Goal: Transaction & Acquisition: Purchase product/service

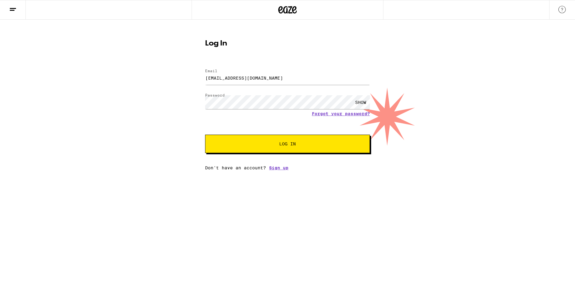
click at [271, 143] on span "Log In" at bounding box center [287, 144] width 115 height 4
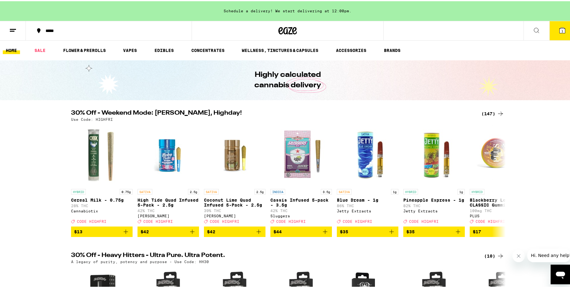
click at [558, 27] on icon at bounding box center [561, 29] width 7 height 7
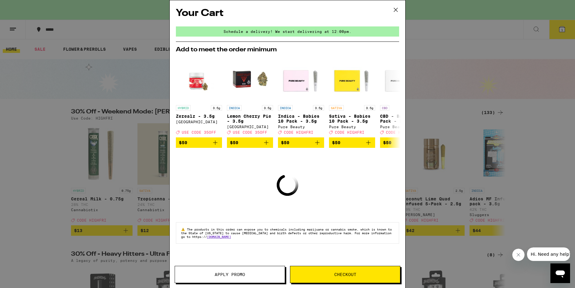
click at [394, 10] on icon at bounding box center [395, 9] width 9 height 9
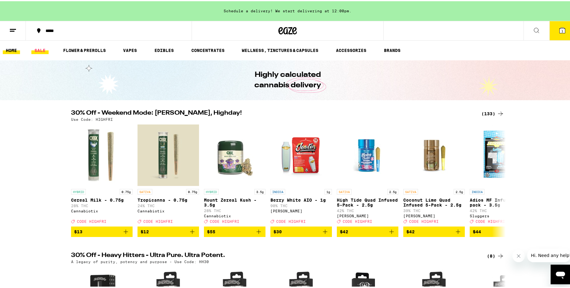
click at [42, 49] on link "SALE" at bounding box center [39, 48] width 17 height 7
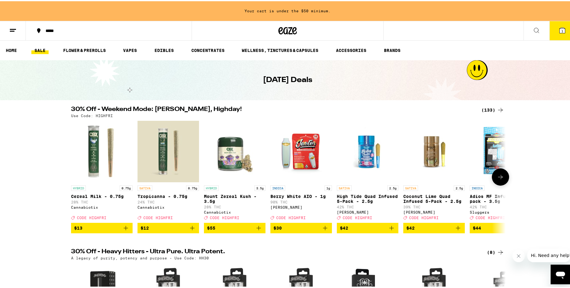
click at [501, 177] on button at bounding box center [500, 175] width 17 height 17
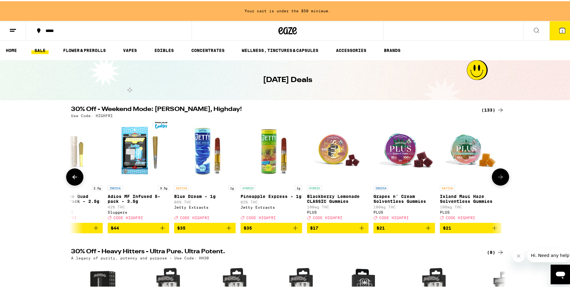
scroll to position [0, 366]
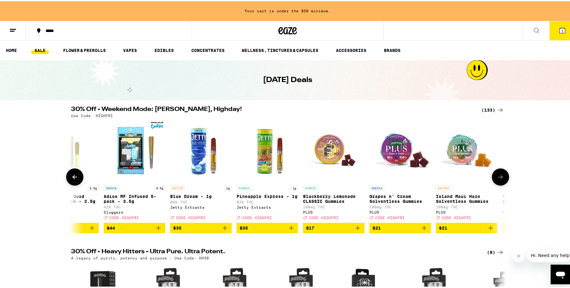
click at [499, 177] on icon at bounding box center [499, 175] width 7 height 7
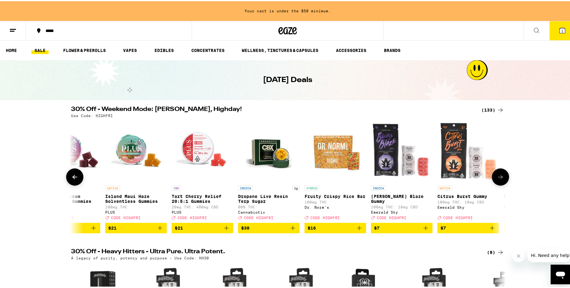
scroll to position [0, 732]
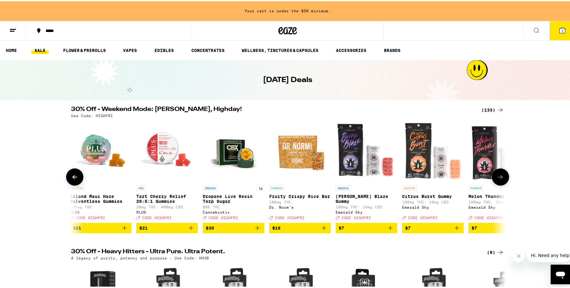
click at [499, 177] on icon at bounding box center [499, 175] width 7 height 7
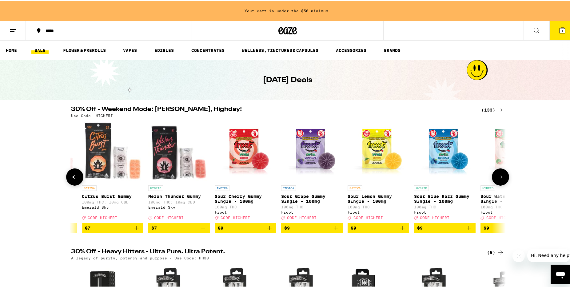
scroll to position [0, 1097]
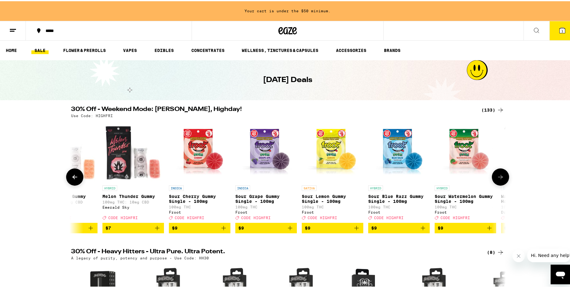
click at [499, 177] on icon at bounding box center [499, 175] width 7 height 7
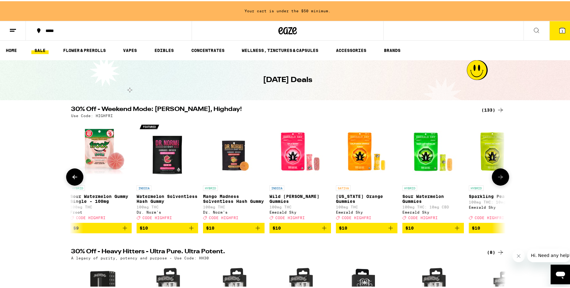
scroll to position [0, 1463]
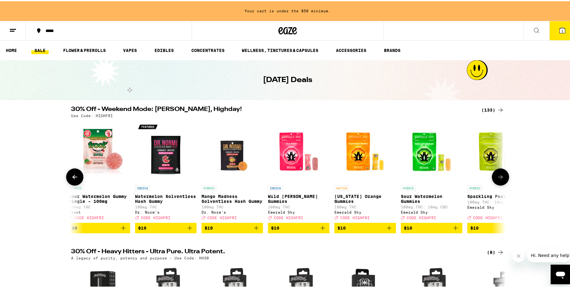
click at [499, 177] on icon at bounding box center [499, 175] width 7 height 7
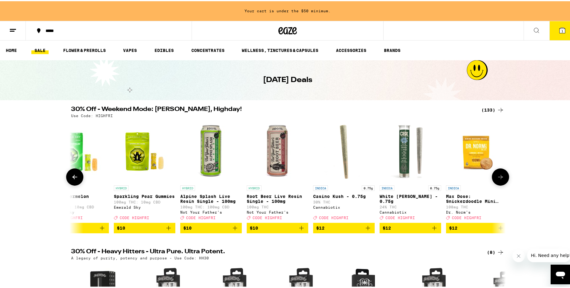
scroll to position [0, 1829]
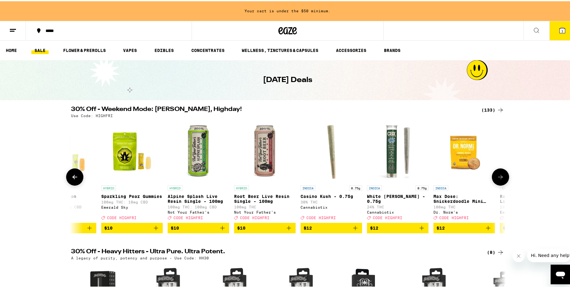
click at [499, 177] on icon at bounding box center [499, 175] width 7 height 7
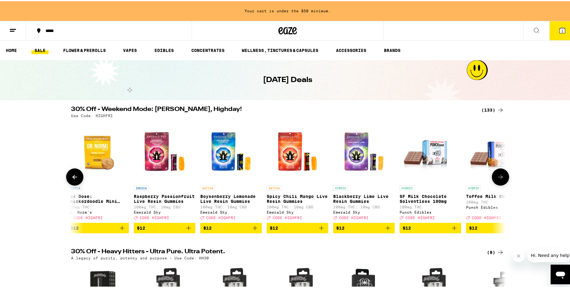
click at [499, 177] on icon at bounding box center [499, 175] width 7 height 7
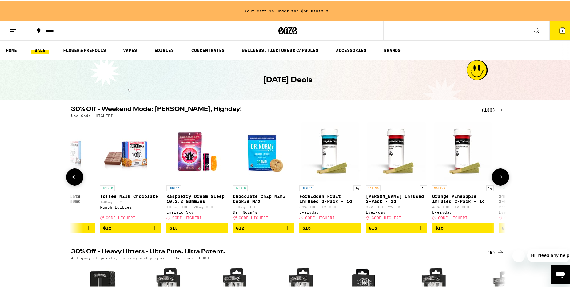
click at [499, 177] on icon at bounding box center [499, 175] width 7 height 7
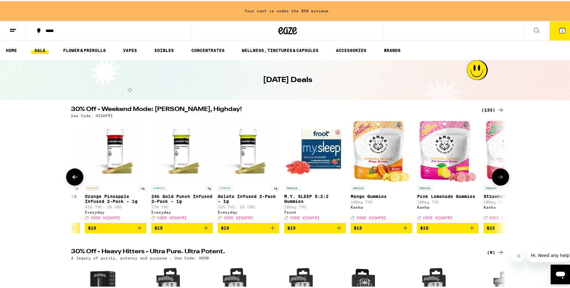
scroll to position [0, 2926]
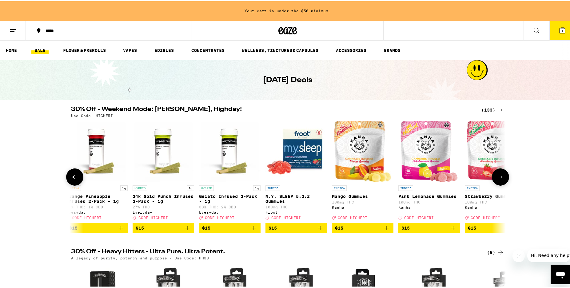
click at [499, 177] on icon at bounding box center [499, 175] width 7 height 7
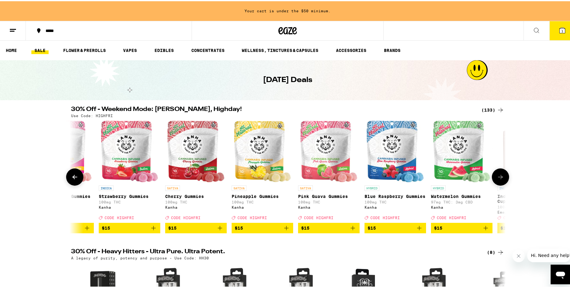
click at [499, 177] on icon at bounding box center [499, 175] width 7 height 7
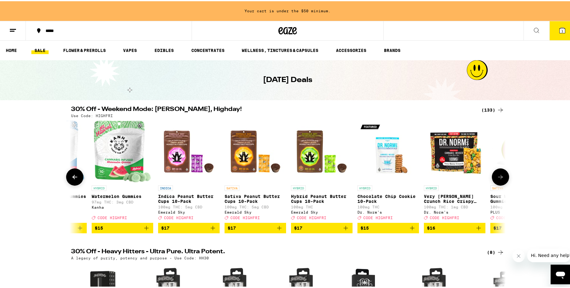
scroll to position [0, 3658]
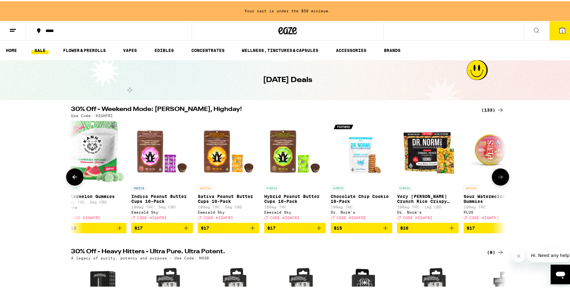
click at [499, 177] on icon at bounding box center [499, 175] width 7 height 7
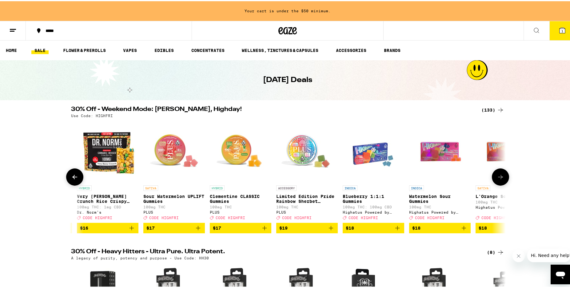
scroll to position [0, 4024]
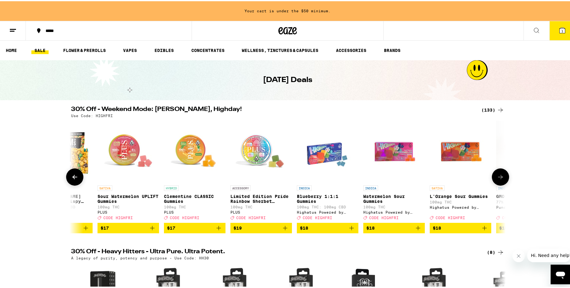
click at [499, 177] on icon at bounding box center [499, 175] width 7 height 7
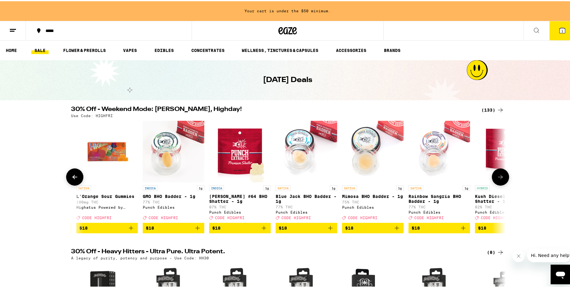
scroll to position [0, 4389]
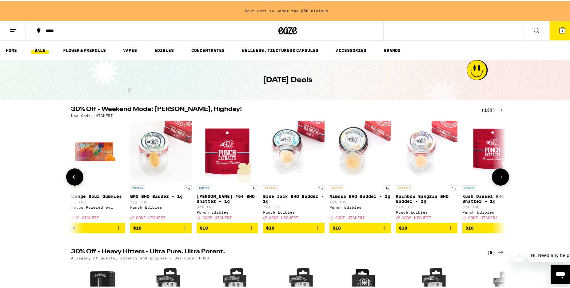
click at [499, 177] on icon at bounding box center [499, 175] width 7 height 7
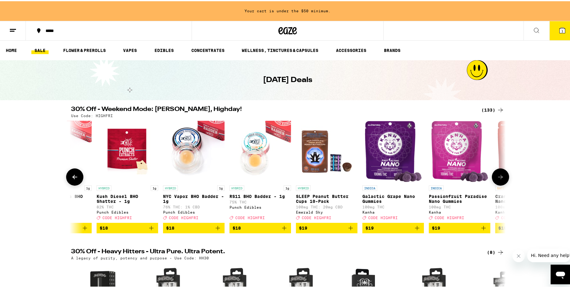
scroll to position [0, 4755]
click at [499, 177] on icon at bounding box center [499, 175] width 7 height 7
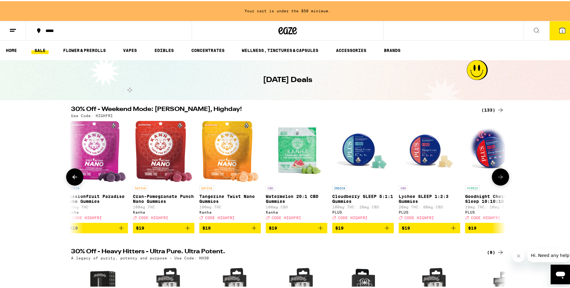
scroll to position [0, 5121]
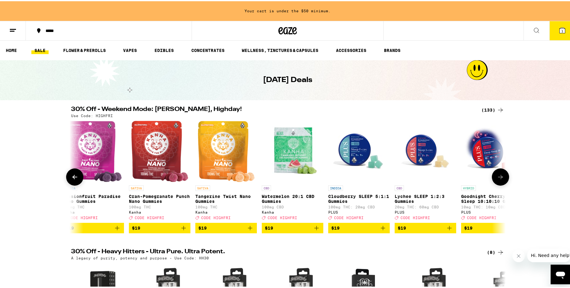
click at [499, 177] on icon at bounding box center [499, 175] width 7 height 7
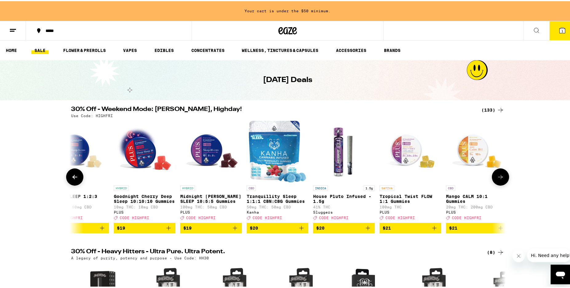
scroll to position [0, 5487]
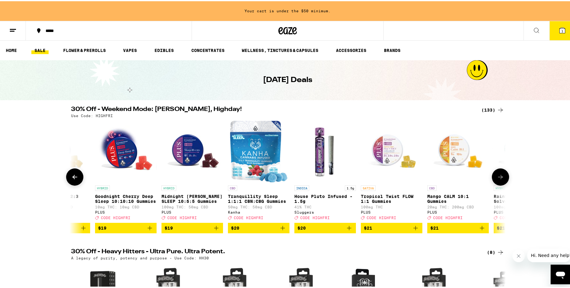
click at [499, 177] on icon at bounding box center [499, 175] width 7 height 7
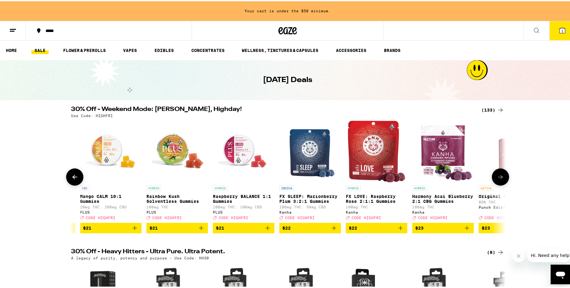
scroll to position [0, 5853]
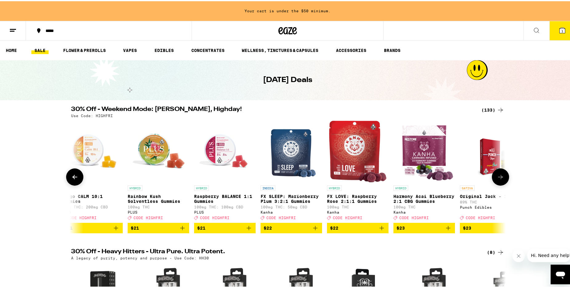
click at [499, 177] on icon at bounding box center [499, 175] width 7 height 7
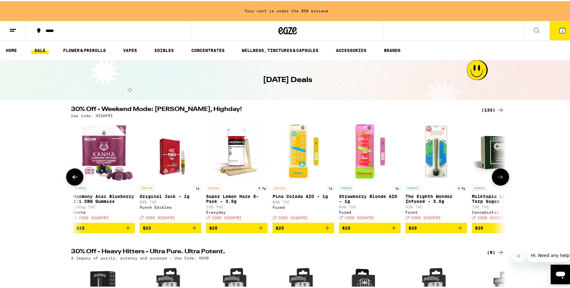
scroll to position [0, 6218]
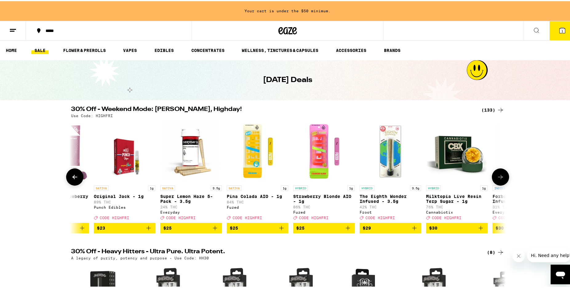
click at [498, 178] on icon at bounding box center [499, 175] width 7 height 7
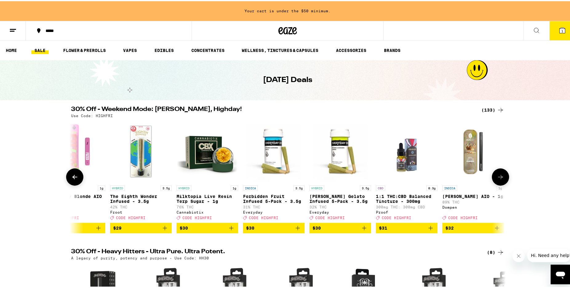
scroll to position [0, 6584]
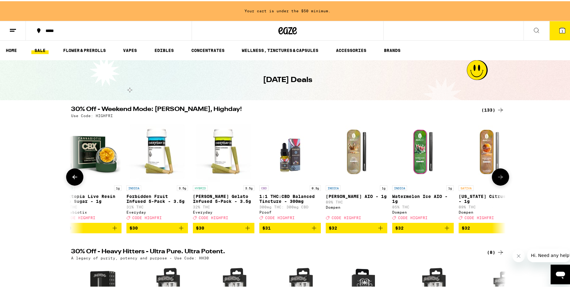
click at [497, 178] on icon at bounding box center [499, 175] width 7 height 7
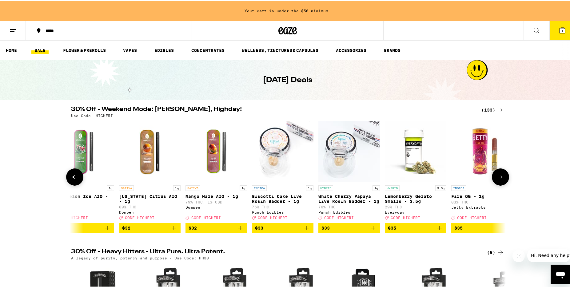
scroll to position [0, 6950]
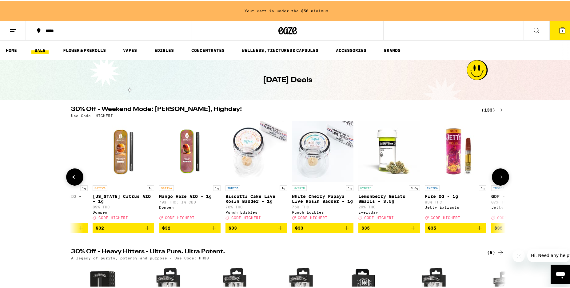
click at [497, 178] on icon at bounding box center [499, 175] width 7 height 7
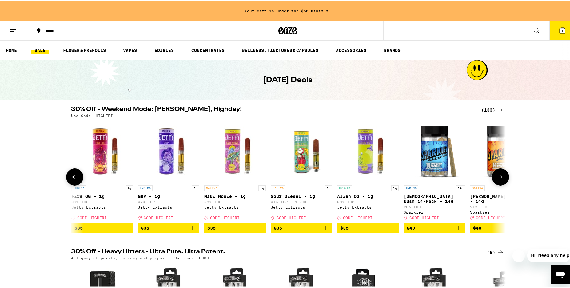
scroll to position [0, 7316]
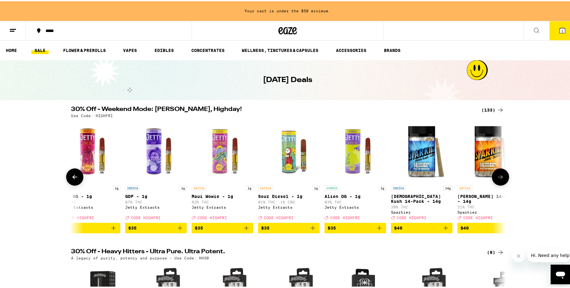
click at [497, 178] on icon at bounding box center [499, 175] width 7 height 7
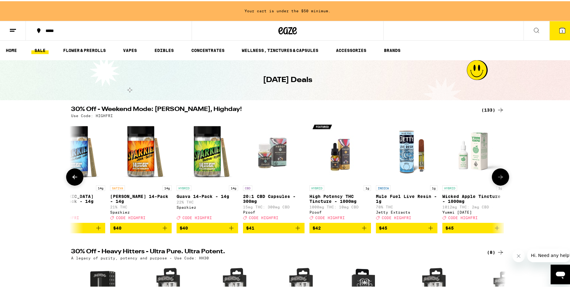
scroll to position [0, 7681]
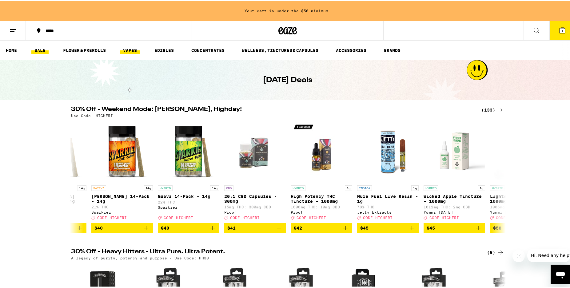
click at [132, 50] on link "VAPES" at bounding box center [130, 48] width 20 height 7
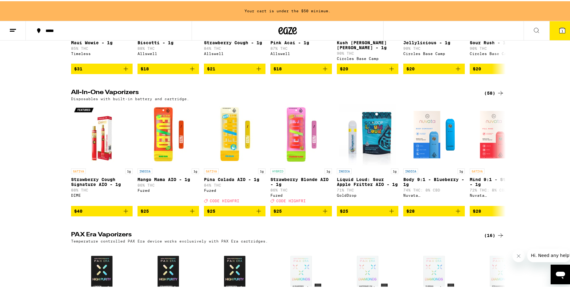
click at [12, 28] on line at bounding box center [13, 28] width 6 height 0
click at [12, 30] on line at bounding box center [12, 30] width 5 height 0
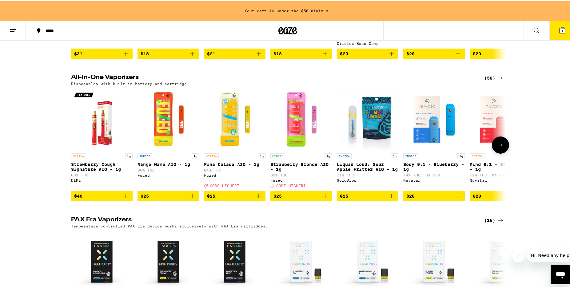
scroll to position [154, 0]
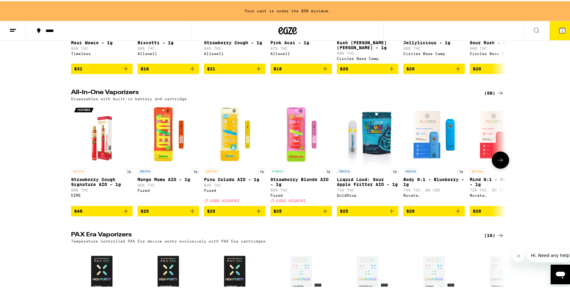
click at [498, 158] on icon at bounding box center [499, 158] width 7 height 7
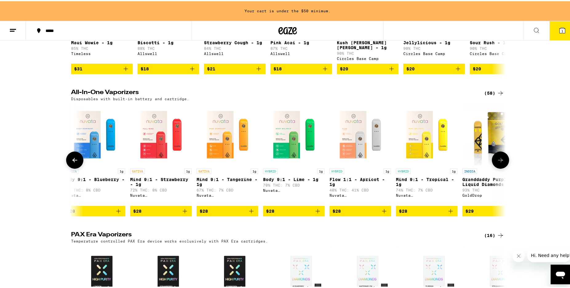
scroll to position [0, 366]
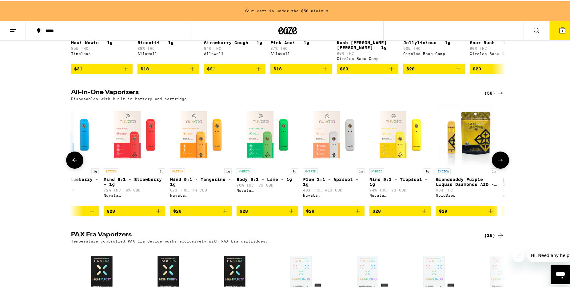
click at [498, 158] on icon at bounding box center [499, 158] width 7 height 7
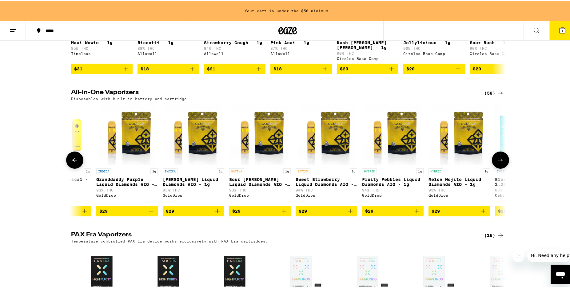
scroll to position [0, 732]
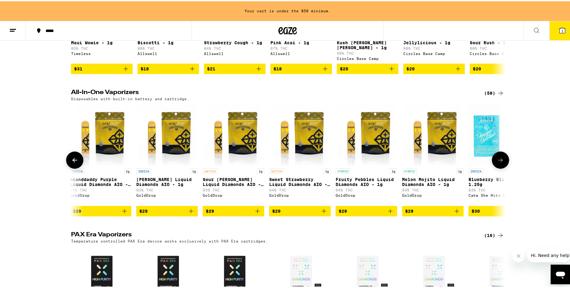
click at [498, 158] on icon at bounding box center [499, 158] width 7 height 7
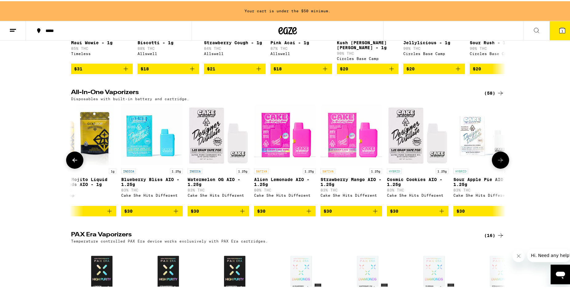
scroll to position [0, 1097]
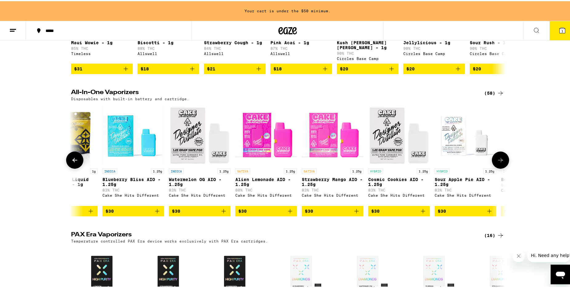
click at [498, 158] on icon at bounding box center [499, 158] width 7 height 7
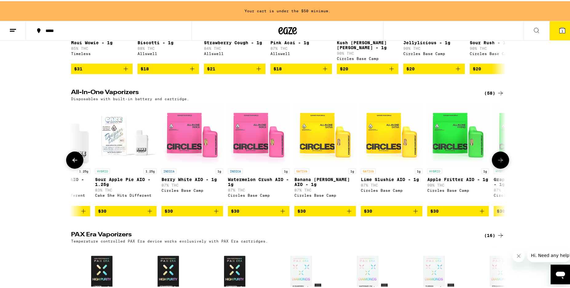
scroll to position [0, 1463]
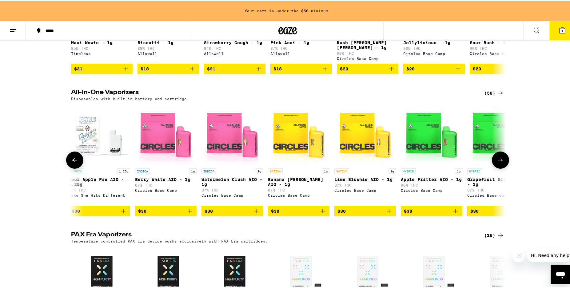
click at [498, 158] on icon at bounding box center [499, 158] width 7 height 7
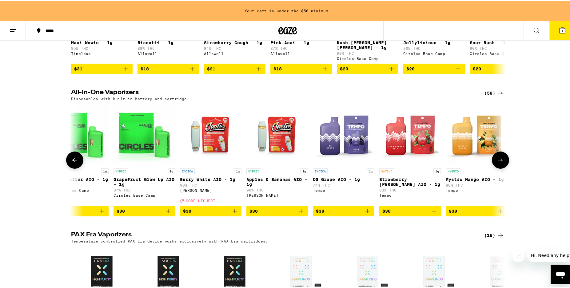
scroll to position [0, 1829]
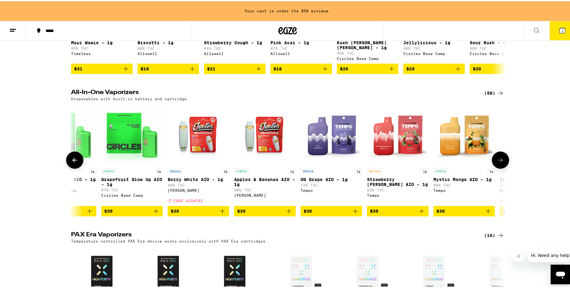
click at [498, 158] on icon at bounding box center [499, 158] width 7 height 7
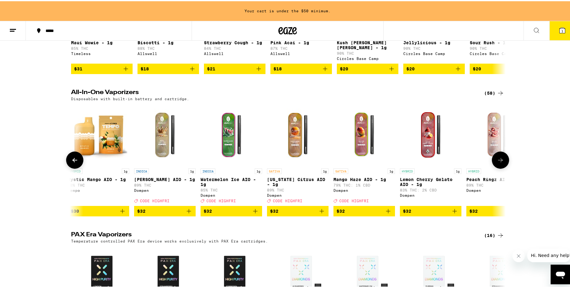
scroll to position [0, 2195]
click at [498, 158] on icon at bounding box center [499, 158] width 7 height 7
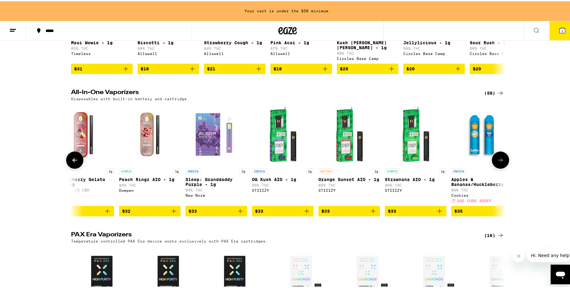
scroll to position [0, 2560]
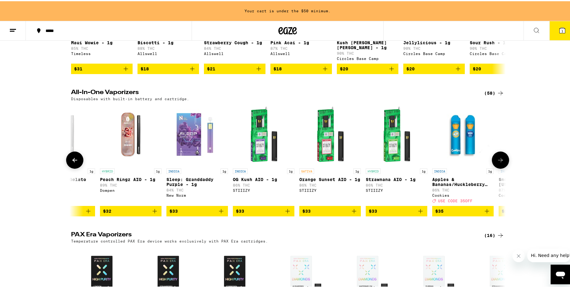
click at [498, 158] on icon at bounding box center [499, 158] width 7 height 7
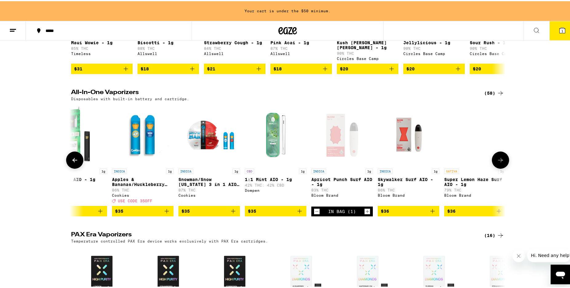
scroll to position [0, 2926]
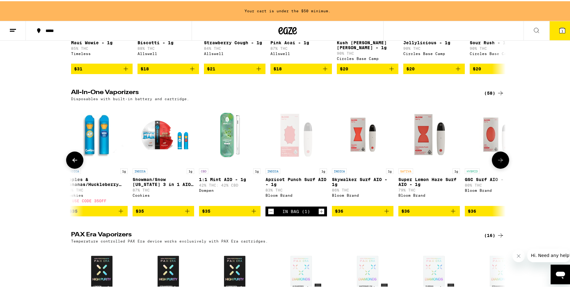
click at [498, 158] on icon at bounding box center [499, 158] width 7 height 7
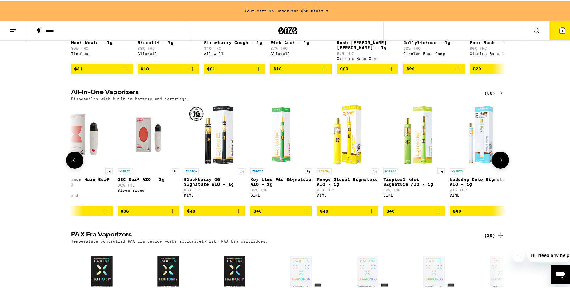
scroll to position [0, 3292]
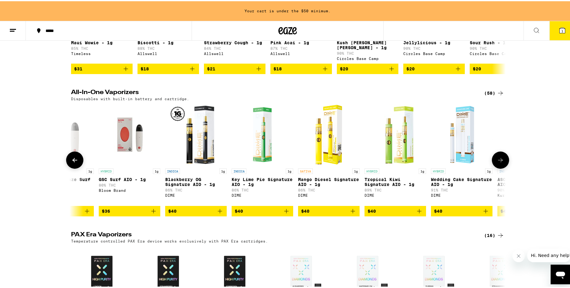
click at [73, 160] on icon at bounding box center [74, 158] width 7 height 7
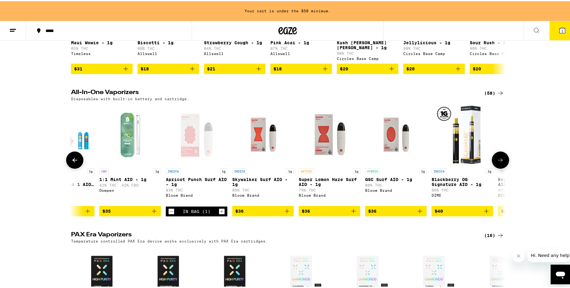
scroll to position [0, 2926]
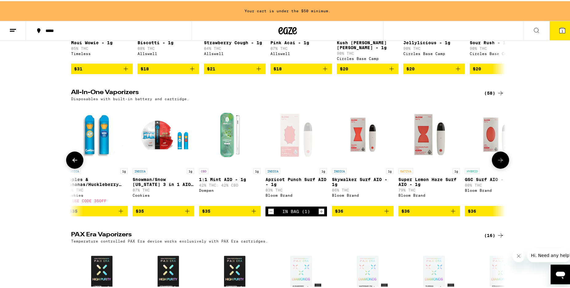
click at [268, 214] on icon "Decrement" at bounding box center [271, 210] width 6 height 7
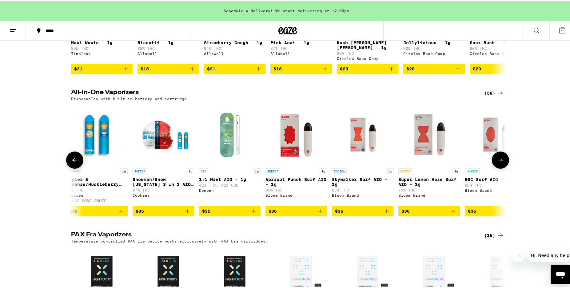
click at [497, 163] on icon at bounding box center [499, 158] width 7 height 7
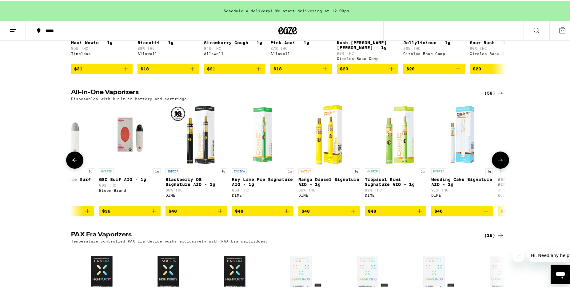
scroll to position [0, 3292]
click at [496, 163] on icon at bounding box center [499, 158] width 7 height 7
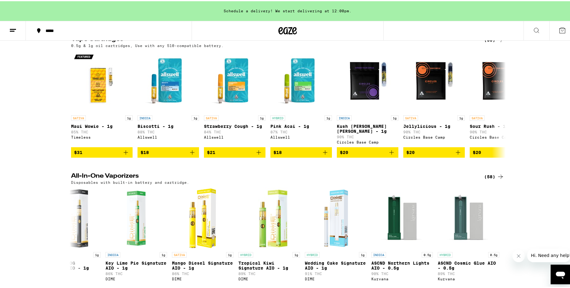
scroll to position [0, 0]
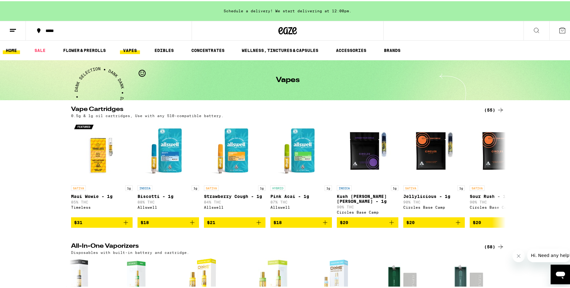
click at [9, 50] on link "HOME" at bounding box center [11, 48] width 17 height 7
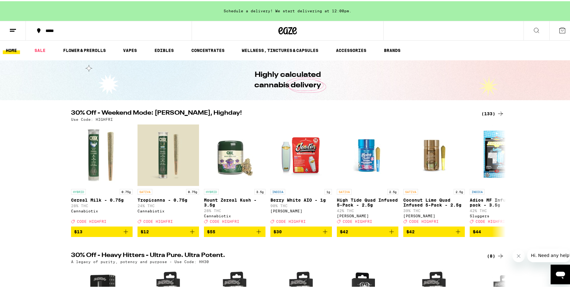
click at [534, 29] on icon at bounding box center [536, 29] width 5 height 5
click at [532, 30] on icon at bounding box center [535, 29] width 7 height 7
click at [14, 32] on icon at bounding box center [12, 29] width 7 height 7
click at [12, 30] on line at bounding box center [12, 30] width 5 height 0
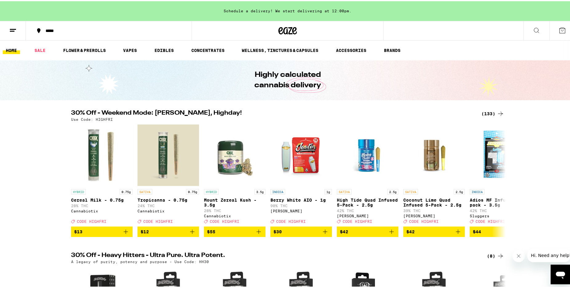
click at [13, 29] on icon at bounding box center [12, 29] width 7 height 7
click at [384, 49] on link "BRANDS" at bounding box center [392, 48] width 23 height 7
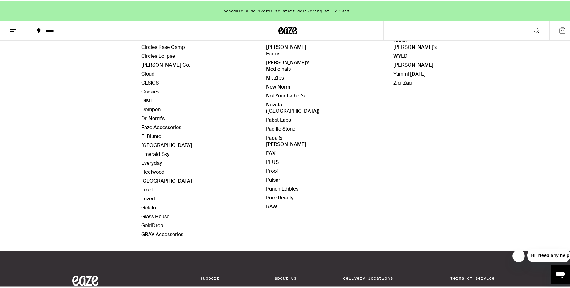
scroll to position [104, 0]
